Goal: Transaction & Acquisition: Purchase product/service

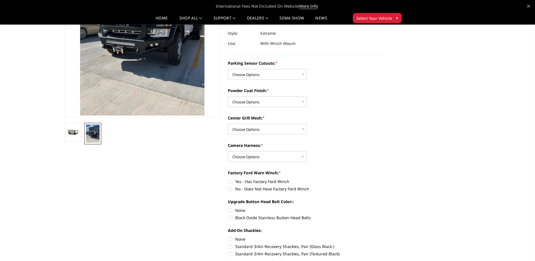
scroll to position [18, 0]
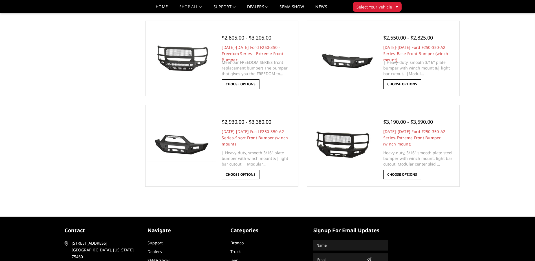
scroll to position [282, 0]
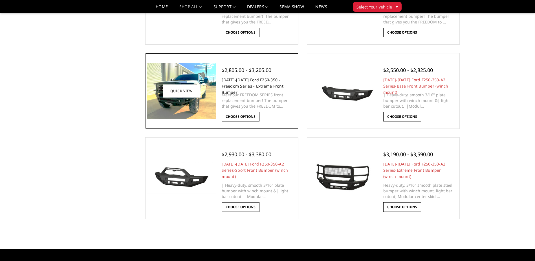
click at [242, 88] on link "[DATE]-[DATE] Ford F250-350 - Freedom Series - Extreme Front Bumper" at bounding box center [253, 86] width 62 height 18
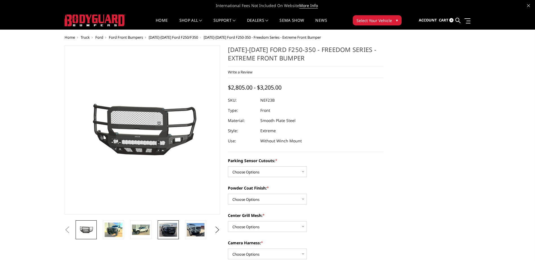
click at [169, 229] on img at bounding box center [168, 230] width 18 height 14
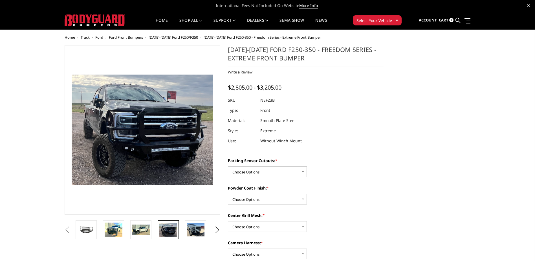
click at [183, 229] on li at bounding box center [170, 229] width 27 height 19
click at [197, 231] on img at bounding box center [196, 229] width 18 height 13
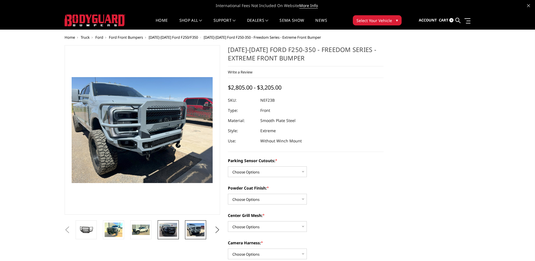
click at [162, 231] on img at bounding box center [168, 230] width 18 height 14
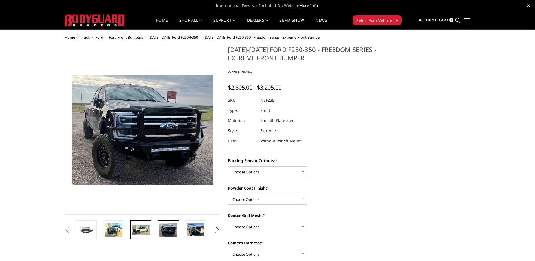
click at [144, 229] on img at bounding box center [141, 229] width 18 height 11
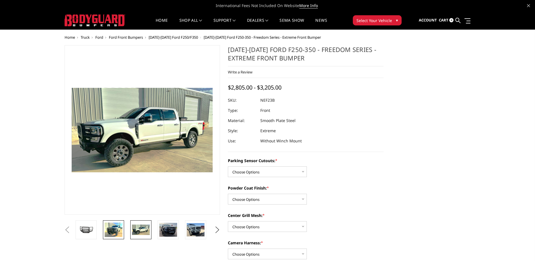
click at [119, 230] on img at bounding box center [114, 229] width 18 height 14
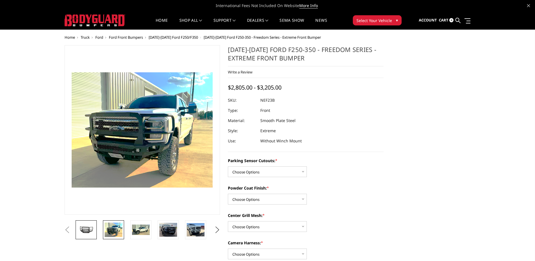
click at [90, 230] on img at bounding box center [86, 230] width 18 height 10
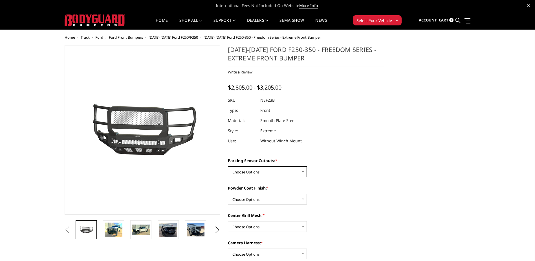
click at [245, 175] on select "Choose Options No - Without Parking Sensor Cutouts Yes - With Parking Sensor Cu…" at bounding box center [267, 171] width 79 height 11
select select "2583"
click at [228, 166] on select "Choose Options No - Without Parking Sensor Cutouts Yes - With Parking Sensor Cu…" at bounding box center [267, 171] width 79 height 11
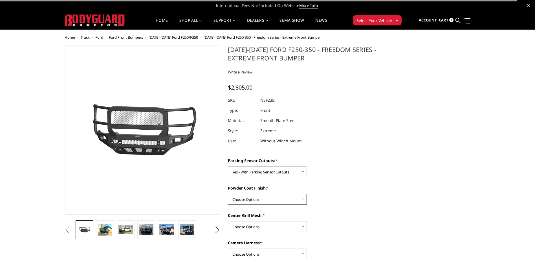
click at [245, 200] on select "Choose Options Bare Metal Textured Black Powder Coat" at bounding box center [267, 199] width 79 height 11
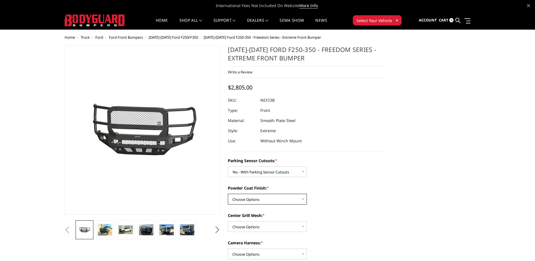
select select "2585"
click at [228, 194] on select "Choose Options Bare Metal Textured Black Powder Coat" at bounding box center [267, 199] width 79 height 11
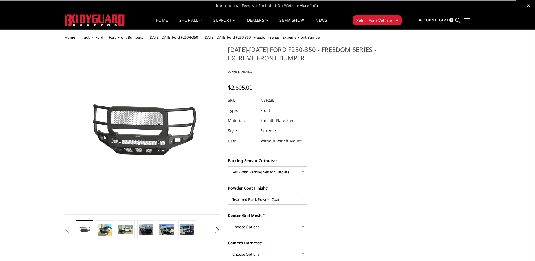
click at [240, 225] on select "Choose Options With Center Grill Mesh Without Center Grill Mesh" at bounding box center [267, 226] width 79 height 11
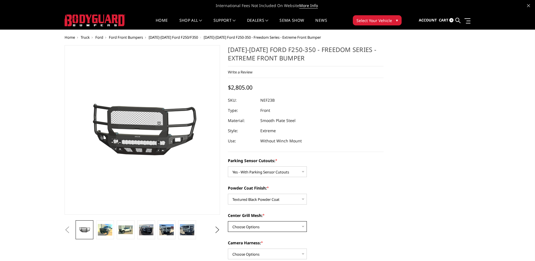
select select "2586"
click at [228, 221] on select "Choose Options With Center Grill Mesh Without Center Grill Mesh" at bounding box center [267, 226] width 79 height 11
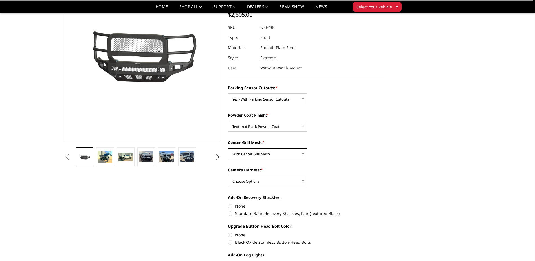
scroll to position [56, 0]
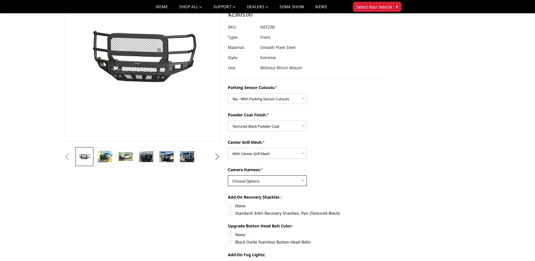
click at [243, 179] on select "Choose Options WITH Camera Harness WITHOUT Camera Harness" at bounding box center [267, 180] width 79 height 11
select select "2588"
click at [228, 175] on select "Choose Options WITH Camera Harness WITHOUT Camera Harness" at bounding box center [267, 180] width 79 height 11
click at [232, 214] on label "Standard 3/4in Recovery Shackles, Pair (Textured Black)" at bounding box center [306, 213] width 156 height 6
click at [384, 203] on input "Standard 3/4in Recovery Shackles, Pair (Textured Black)" at bounding box center [384, 203] width 0 height 0
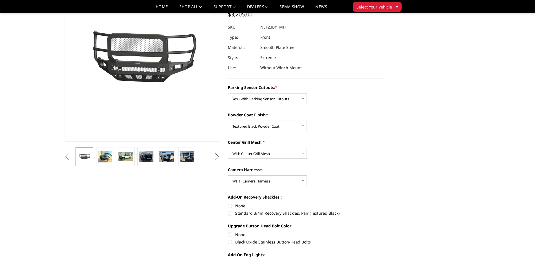
radio input "true"
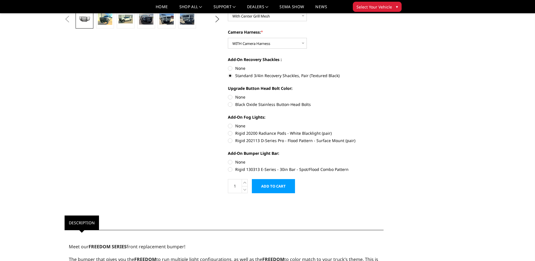
scroll to position [197, 0]
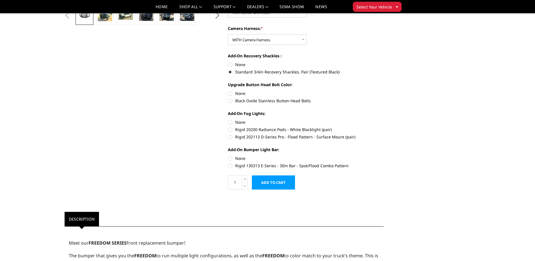
click at [236, 165] on label "Rigid 130313 E-Series - 30in Bar - Spot/Flood Combo Pattern" at bounding box center [306, 165] width 156 height 6
click at [384, 155] on input "Rigid 130313 E-Series - 30in Bar - Spot/Flood Combo Pattern" at bounding box center [384, 155] width 0 height 0
radio input "true"
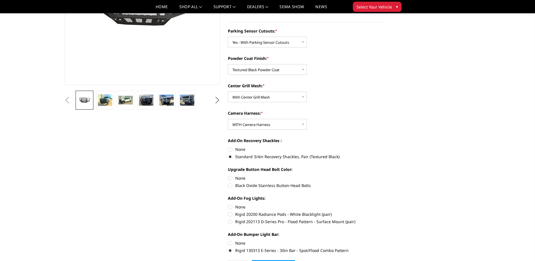
scroll to position [0, 0]
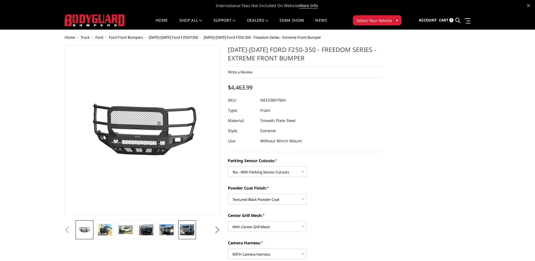
click at [187, 229] on img at bounding box center [187, 229] width 14 height 11
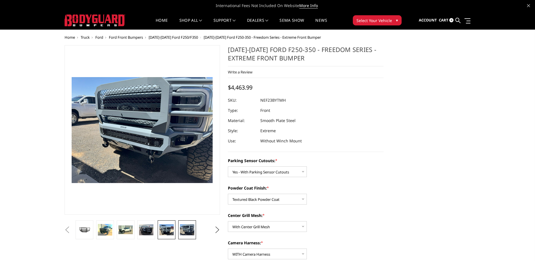
click at [174, 232] on img at bounding box center [166, 229] width 14 height 11
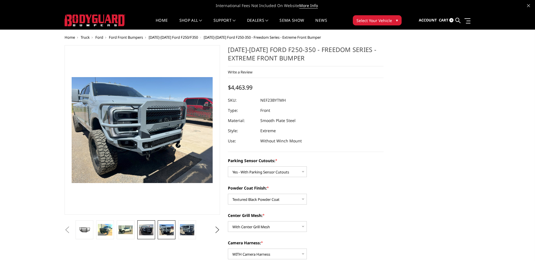
click at [150, 232] on img at bounding box center [146, 229] width 14 height 11
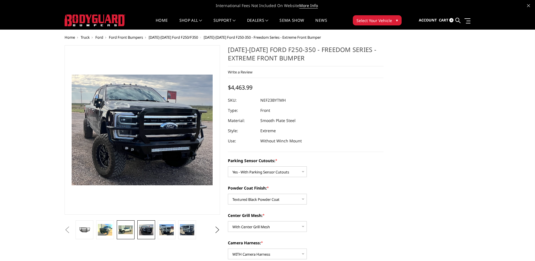
click at [129, 232] on img at bounding box center [125, 229] width 14 height 8
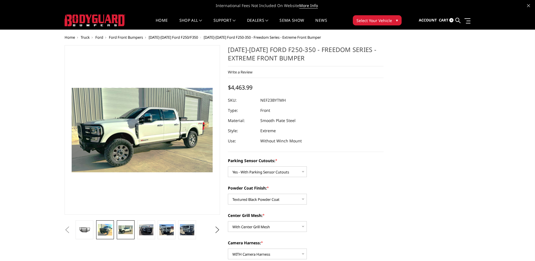
click at [106, 232] on img at bounding box center [105, 230] width 14 height 12
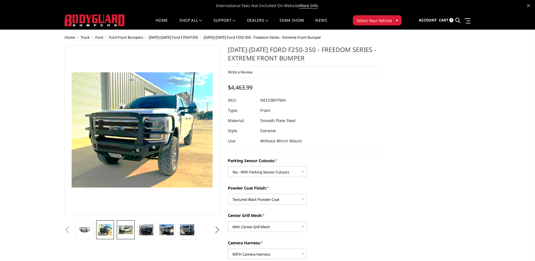
click at [120, 229] on img at bounding box center [125, 229] width 14 height 8
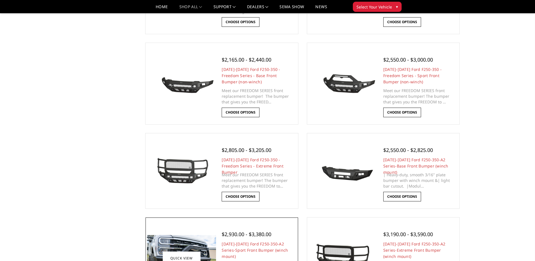
scroll to position [141, 0]
